Goal: Task Accomplishment & Management: Use online tool/utility

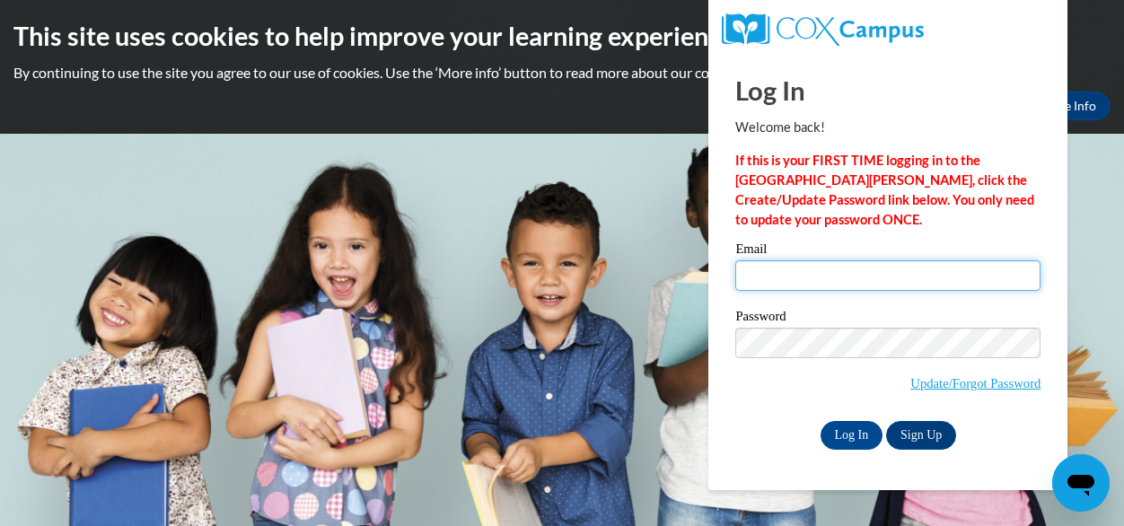
type input "[EMAIL_ADDRESS][DOMAIN_NAME]"
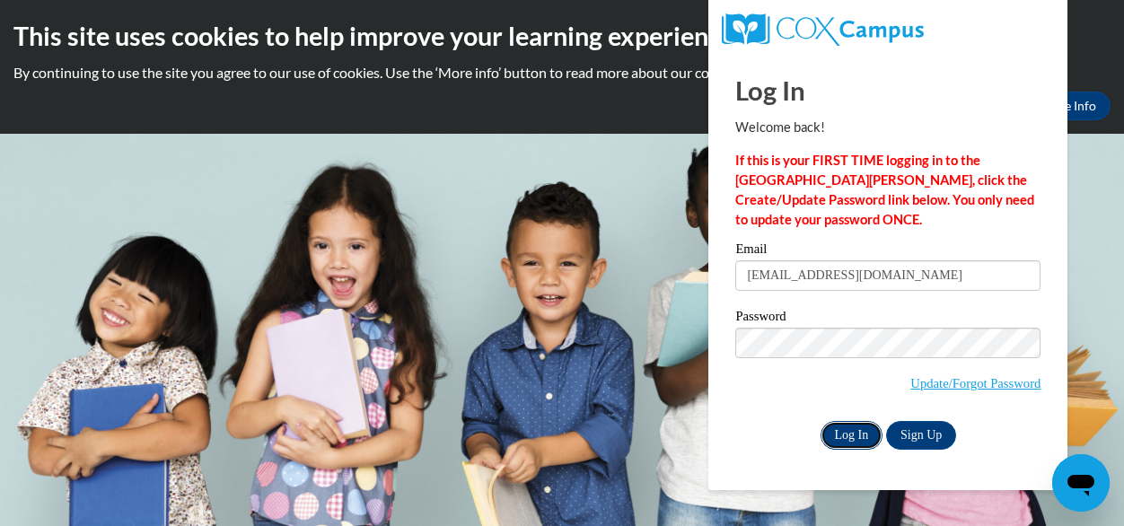
click at [846, 436] on input "Log In" at bounding box center [852, 435] width 63 height 29
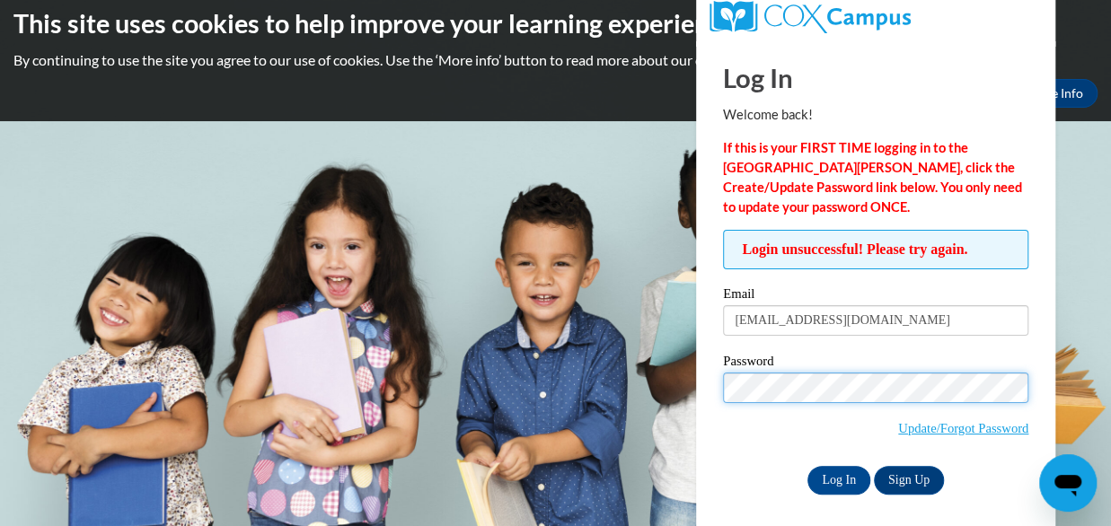
scroll to position [20, 0]
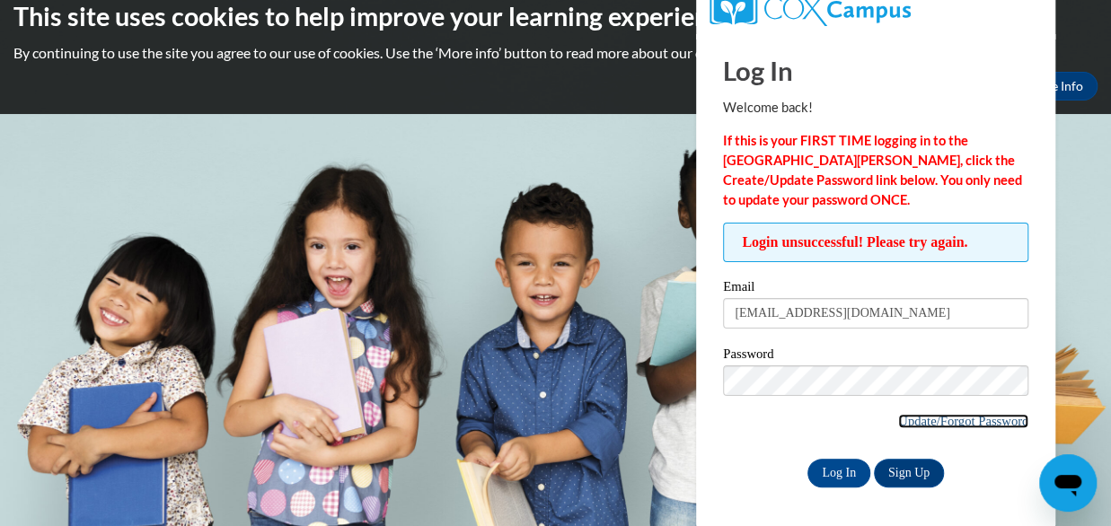
click at [915, 418] on link "Update/Forgot Password" at bounding box center [963, 421] width 130 height 14
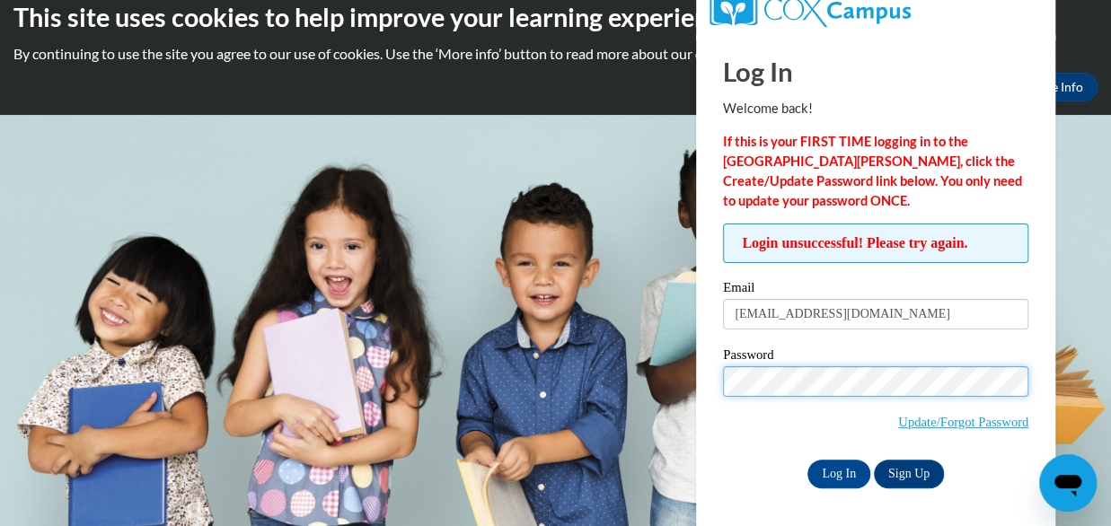
scroll to position [20, 0]
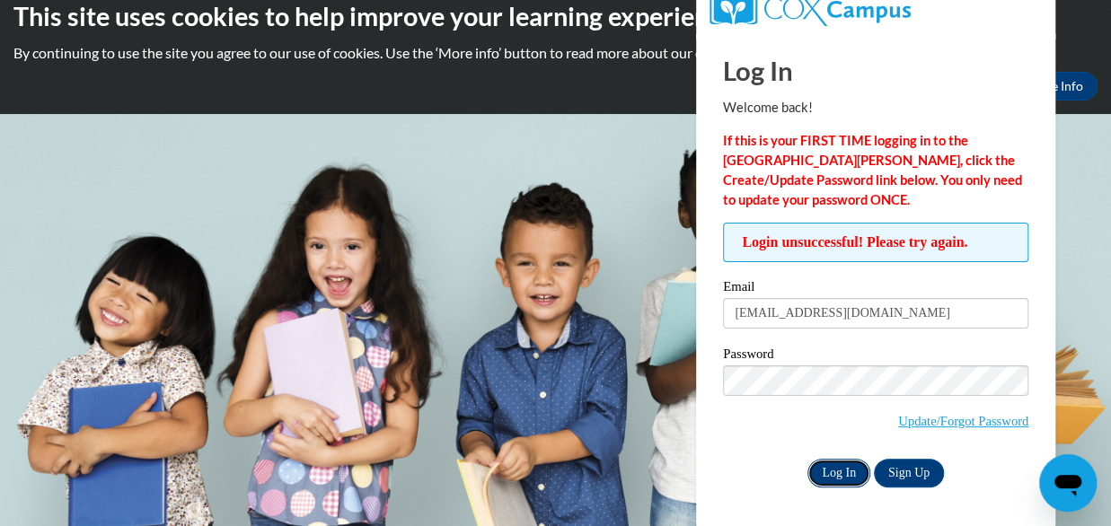
click at [832, 469] on input "Log In" at bounding box center [838, 473] width 63 height 29
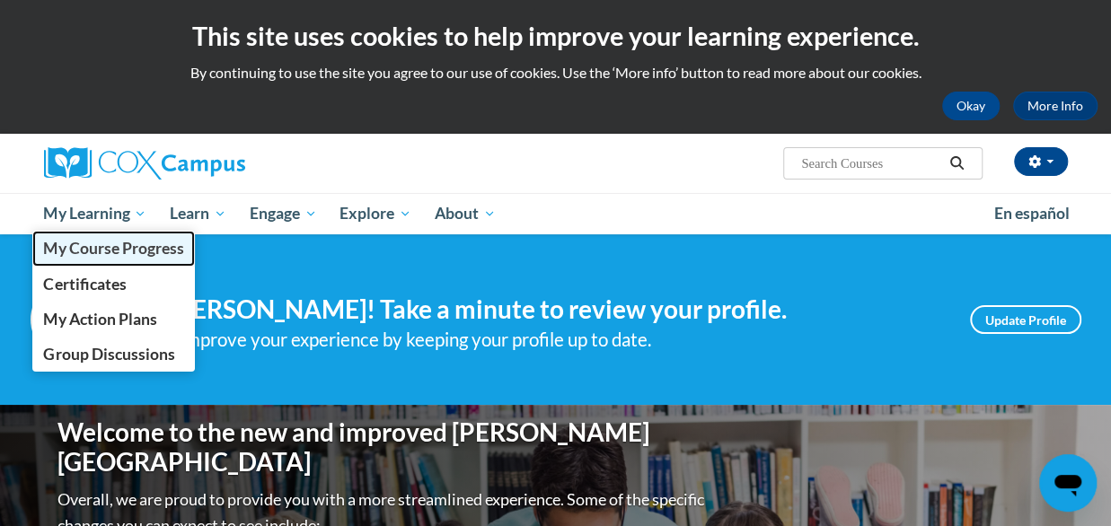
click at [102, 247] on span "My Course Progress" at bounding box center [113, 248] width 140 height 19
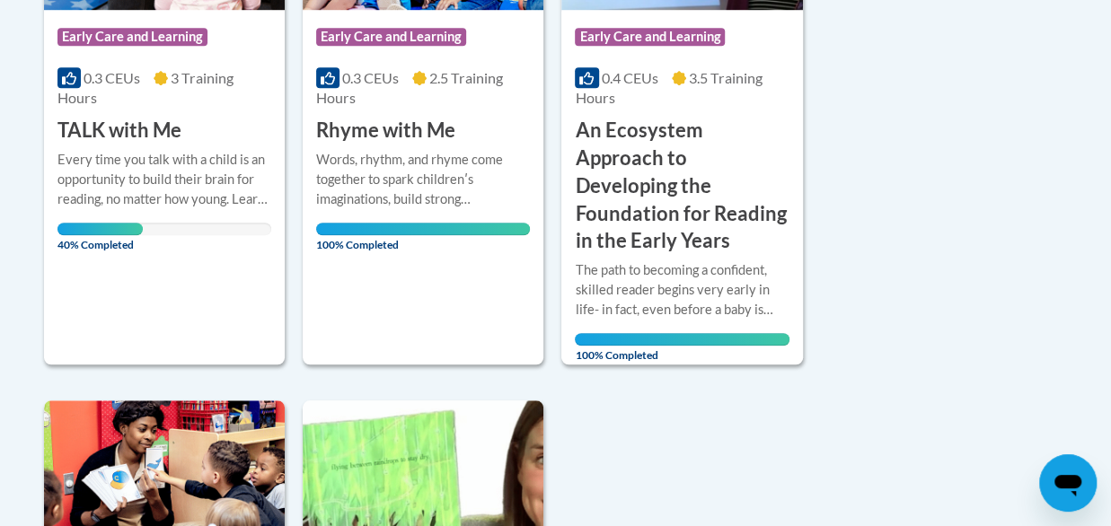
scroll to position [652, 0]
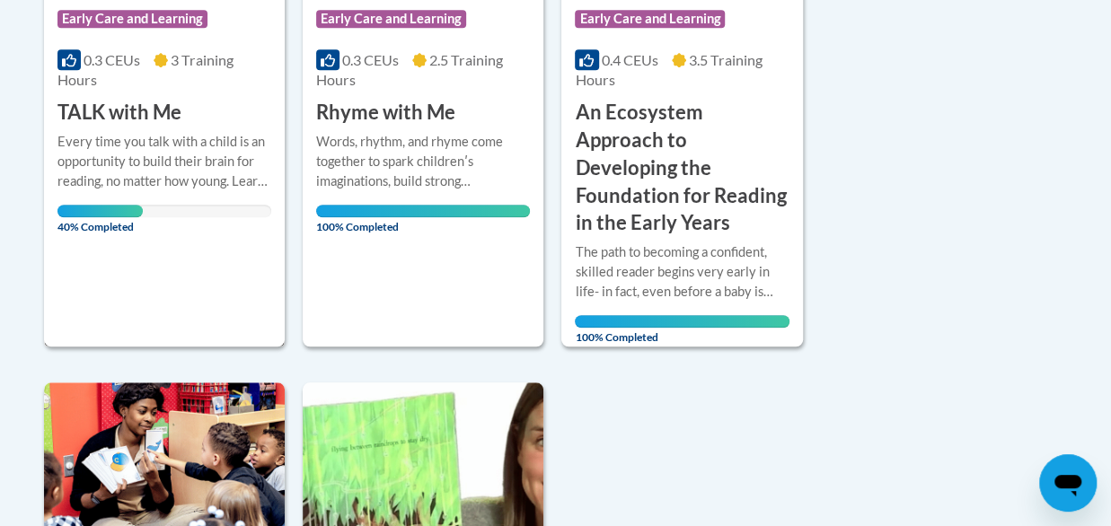
click at [162, 112] on h3 "TALK with Me" at bounding box center [119, 113] width 124 height 28
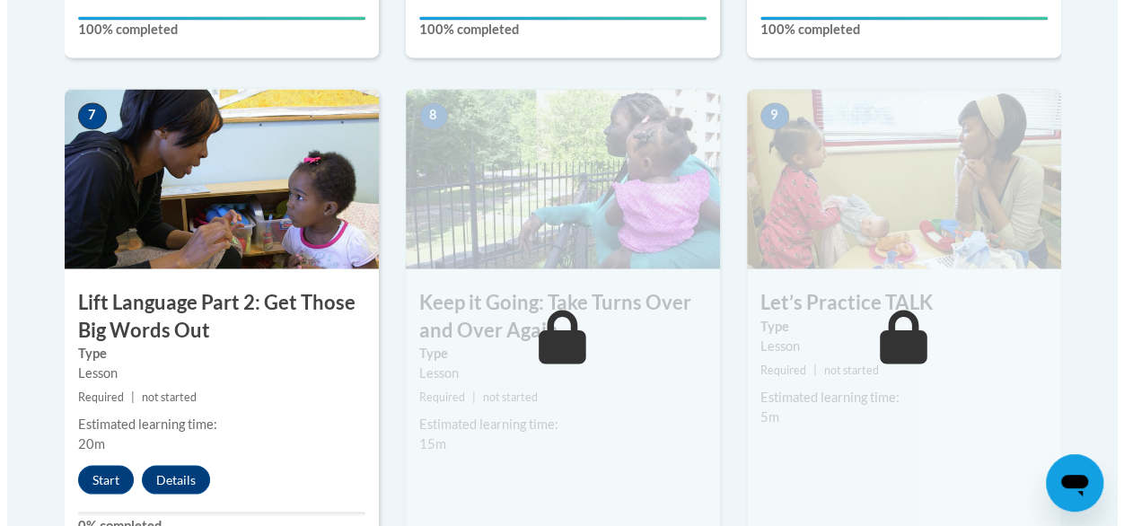
scroll to position [1494, 0]
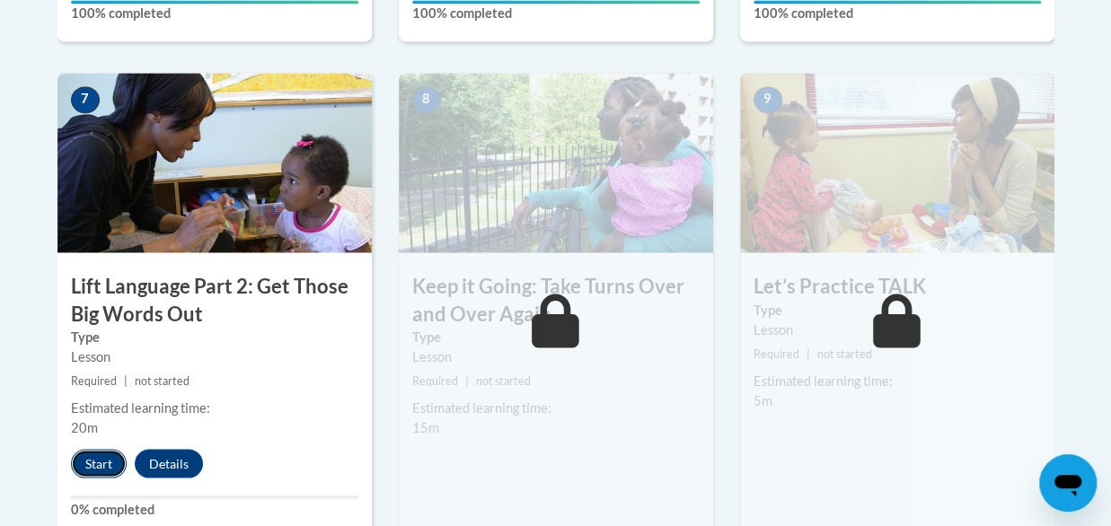
click at [92, 464] on button "Start" at bounding box center [99, 463] width 56 height 29
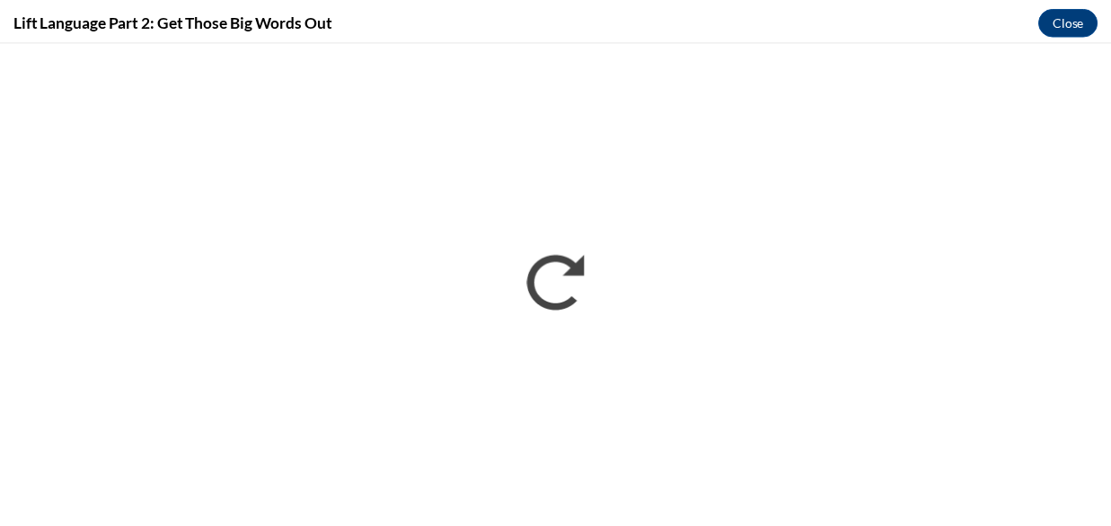
scroll to position [0, 0]
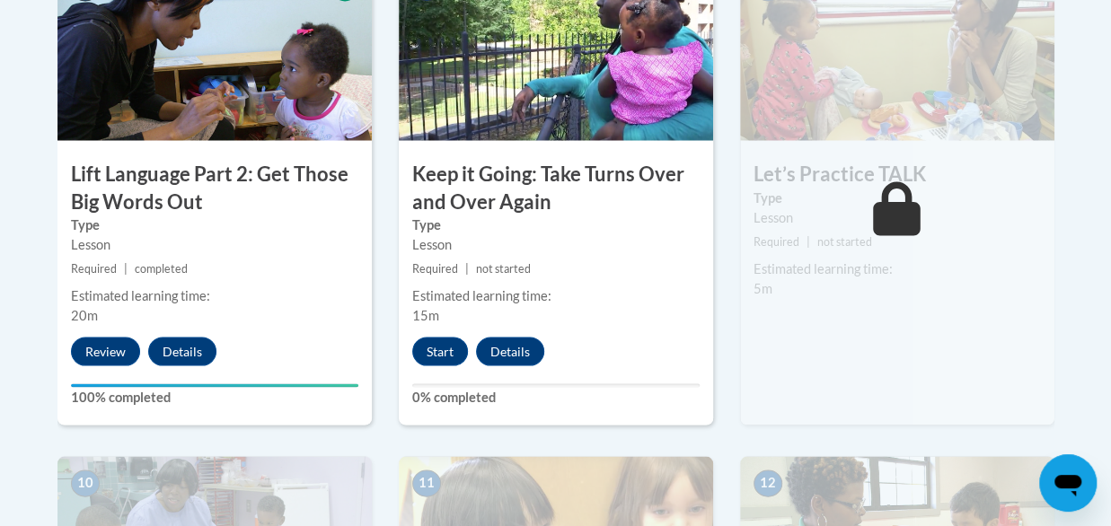
scroll to position [1670, 0]
